Goal: Task Accomplishment & Management: Use online tool/utility

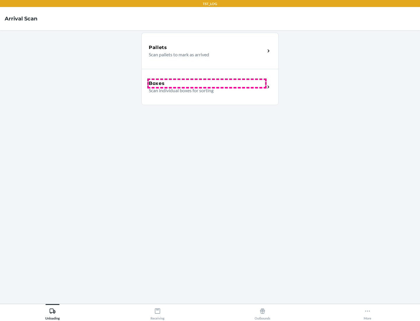
click at [207, 83] on div "Boxes" at bounding box center [207, 83] width 116 height 7
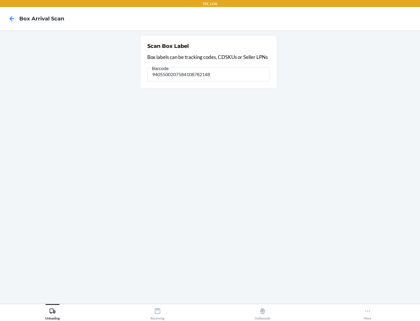
type input "9405500207584108782148"
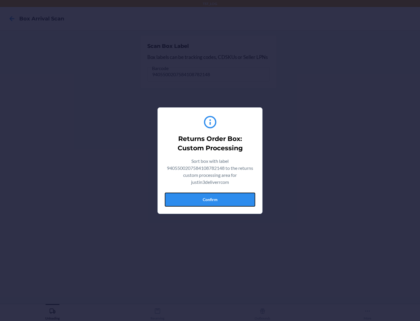
click at [210, 199] on button "Confirm" at bounding box center [210, 200] width 90 height 14
